Goal: Communication & Community: Share content

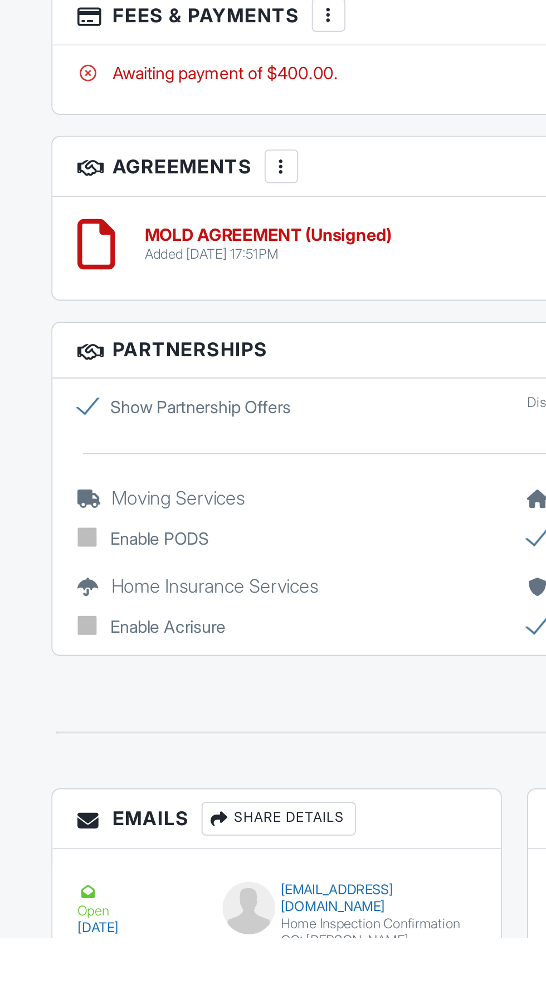
scroll to position [1215, 0]
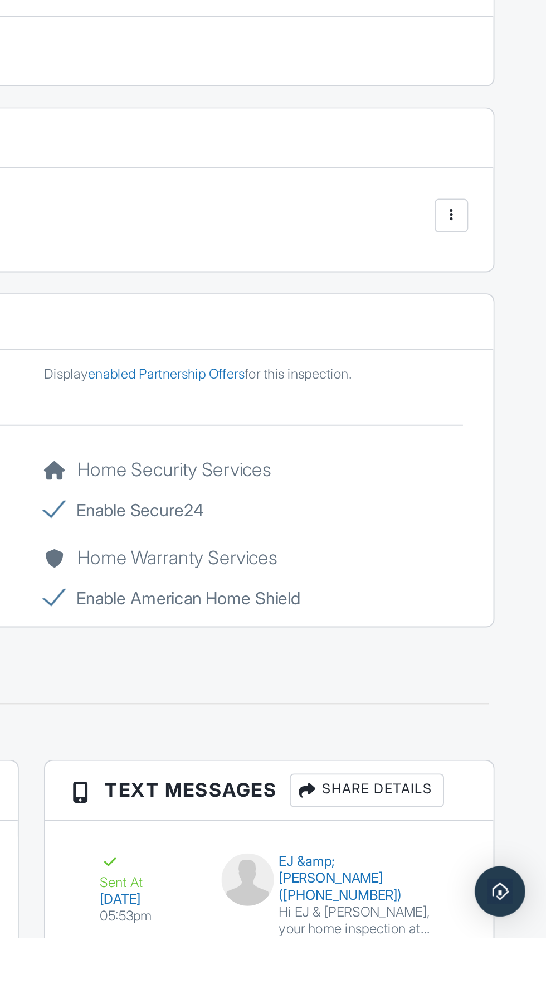
click at [503, 620] on div at bounding box center [496, 620] width 18 height 18
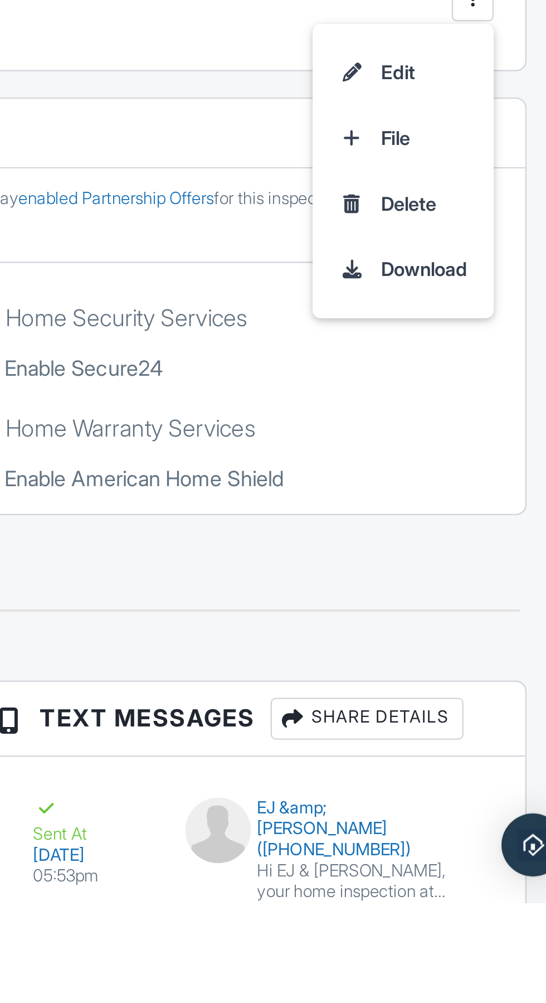
click at [474, 916] on div "Share Details" at bounding box center [451, 925] width 82 height 18
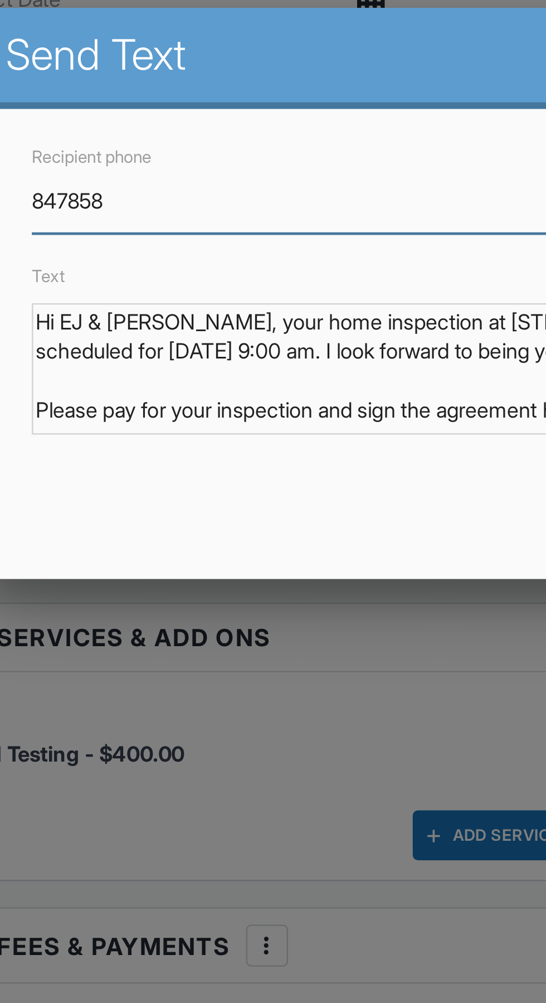
click at [215, 183] on input "847858" at bounding box center [273, 182] width 397 height 27
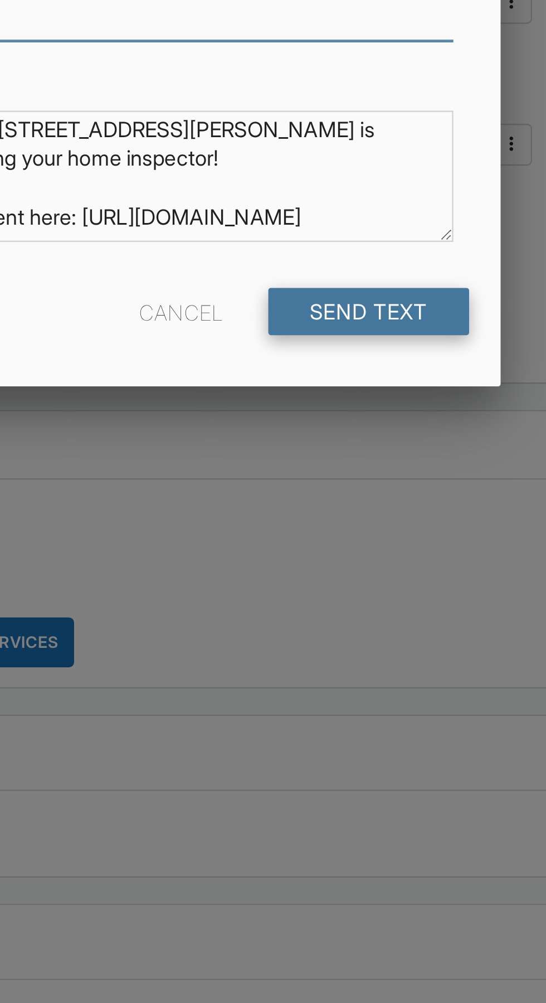
type input "8478583177"
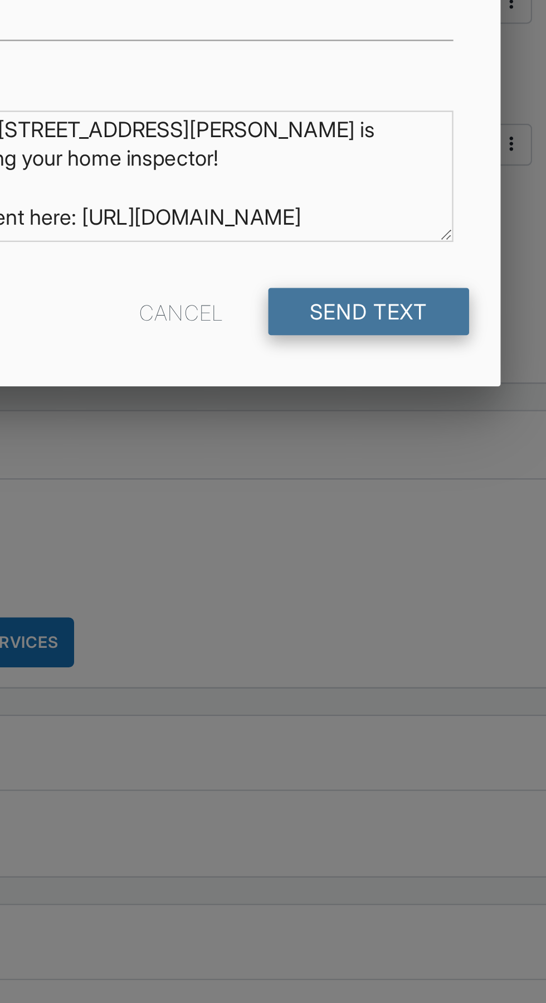
click at [466, 312] on input "Send Text" at bounding box center [436, 311] width 86 height 20
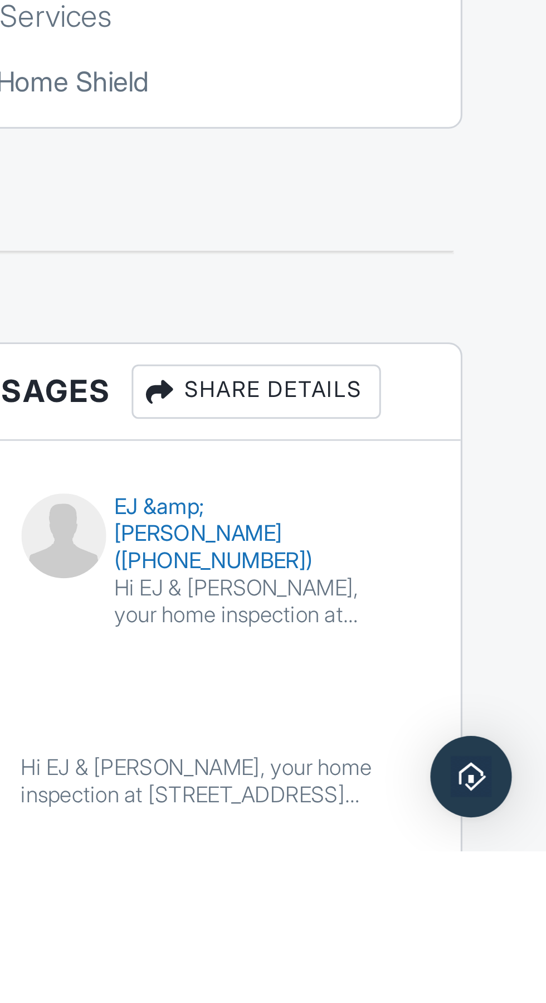
scroll to position [1288, 0]
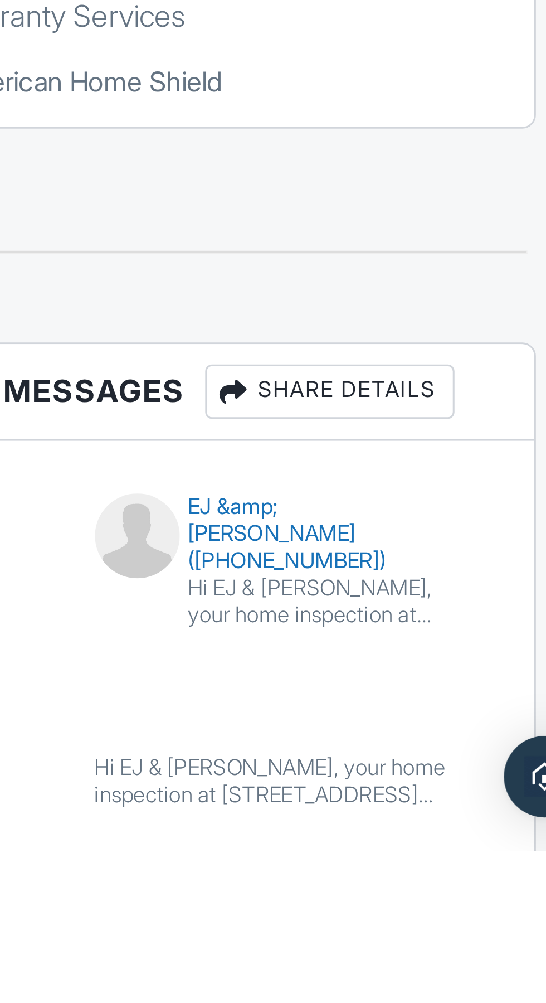
click at [477, 848] on div "Share Details" at bounding box center [451, 852] width 82 height 18
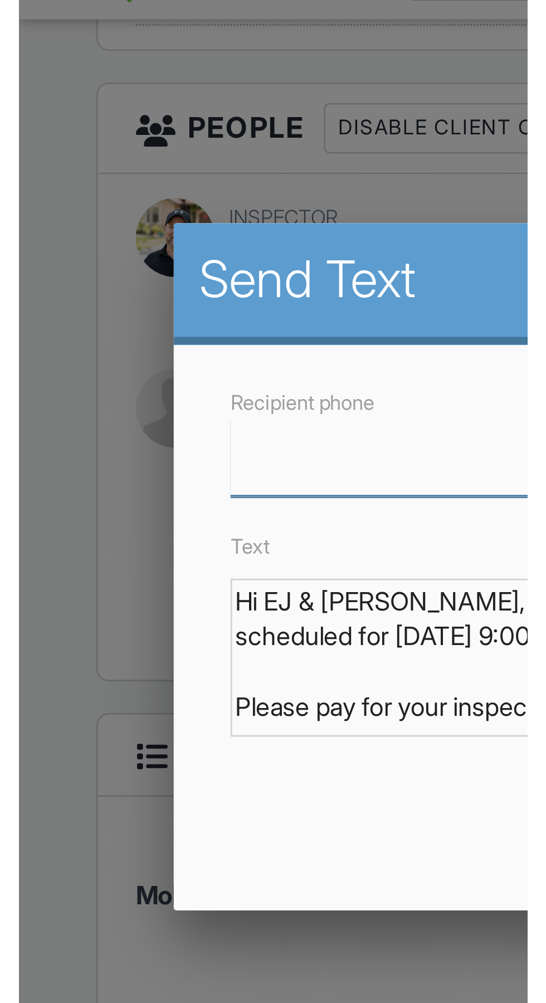
scroll to position [1287, 0]
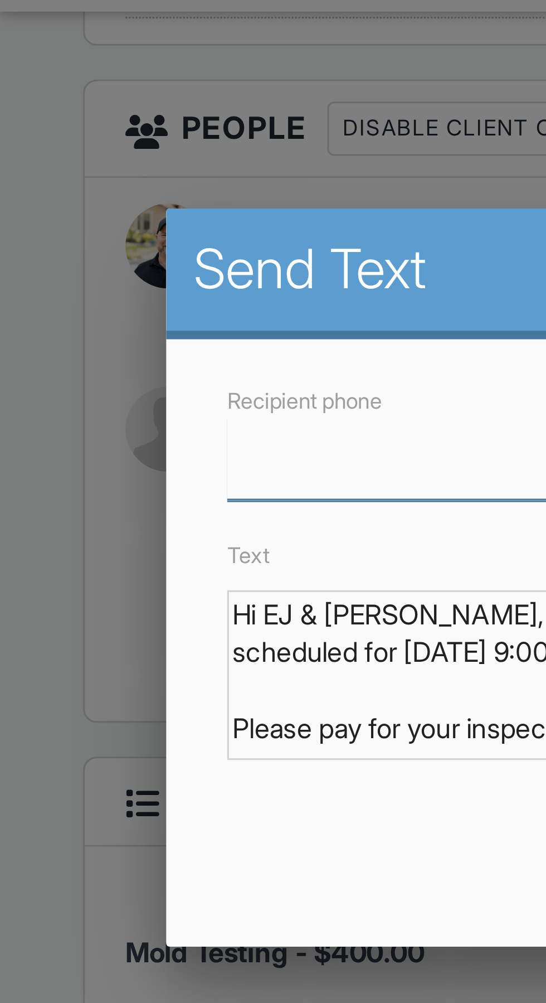
click at [129, 181] on input "Recipient phone" at bounding box center [273, 182] width 397 height 27
type input "8478583177"
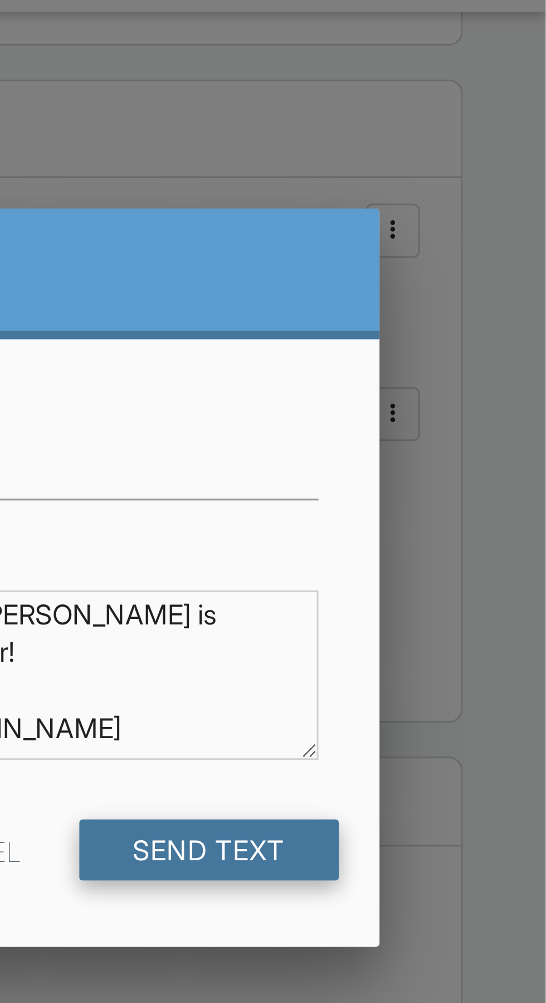
click at [461, 314] on input "Send Text" at bounding box center [436, 311] width 86 height 20
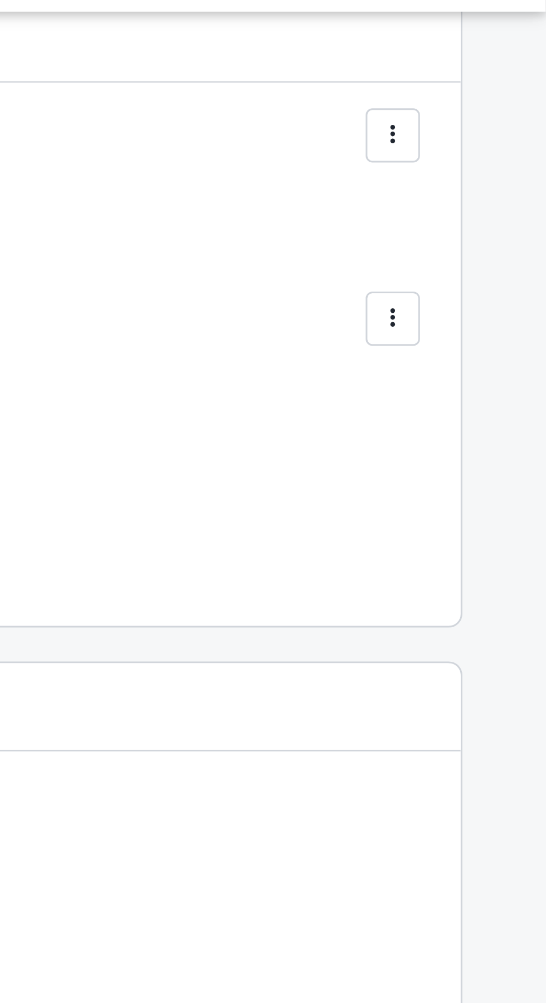
scroll to position [1287, 0]
